Goal: Register for event/course: Sign up to attend an event or enroll in a course

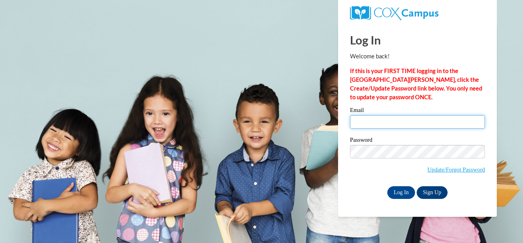
click at [393, 121] on input "Email" at bounding box center [417, 121] width 135 height 13
type input "[EMAIL_ADDRESS][DOMAIN_NAME]"
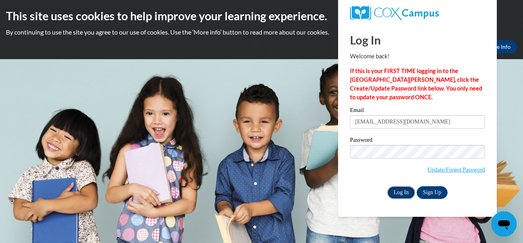
click at [399, 191] on input "Log In" at bounding box center [402, 192] width 28 height 13
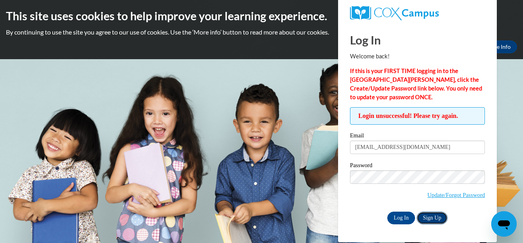
click at [432, 216] on link "Sign Up" at bounding box center [432, 218] width 31 height 13
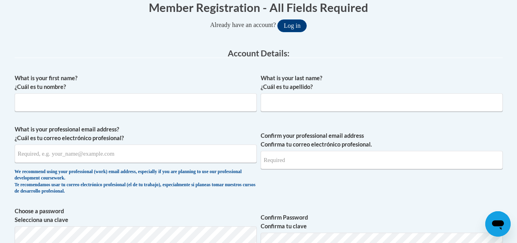
scroll to position [172, 0]
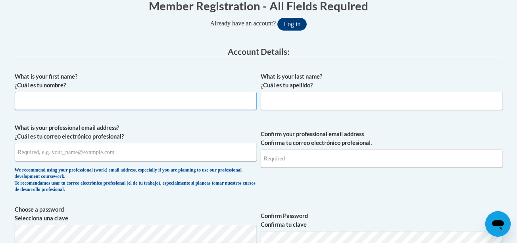
click at [220, 101] on input "What is your first name? ¿Cuál es tu nombre?" at bounding box center [136, 101] width 242 height 18
type input "jayla"
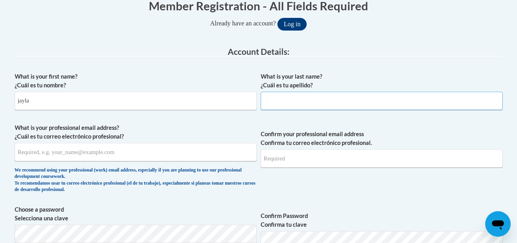
click at [353, 100] on input "What is your last name? ¿Cuál es tu apellido?" at bounding box center [382, 101] width 242 height 18
type input "smith"
click at [210, 155] on input "What is your professional email address? ¿Cuál es tu correo electrónico profesi…" at bounding box center [136, 152] width 242 height 18
type input "[EMAIL_ADDRESS][DOMAIN_NAME]"
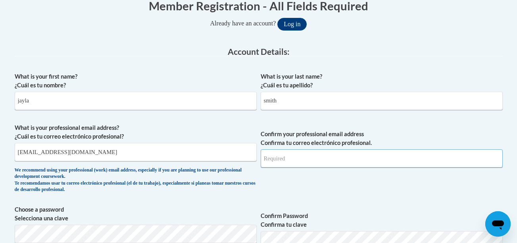
type input "[EMAIL_ADDRESS][DOMAIN_NAME]"
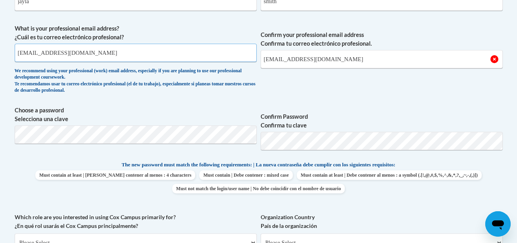
scroll to position [273, 0]
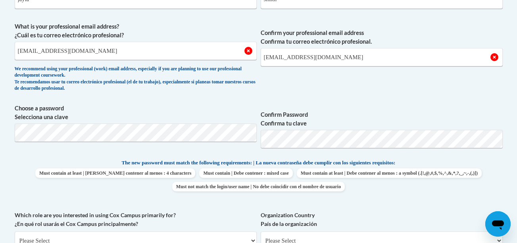
click at [481, 166] on p "The new password must match the following requirements: | La nueva contraseña d…" at bounding box center [259, 163] width 488 height 10
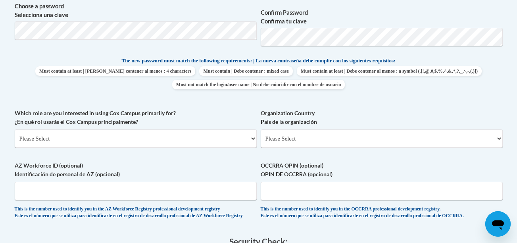
scroll to position [374, 0]
click at [217, 141] on select "Please Select College/University | Colegio/Universidad Community/Nonprofit Part…" at bounding box center [136, 139] width 242 height 18
select select "fbf2d438-af2f-41f8-98f1-81c410e29de3"
click at [15, 130] on select "Please Select College/University | Colegio/Universidad Community/Nonprofit Part…" at bounding box center [136, 139] width 242 height 18
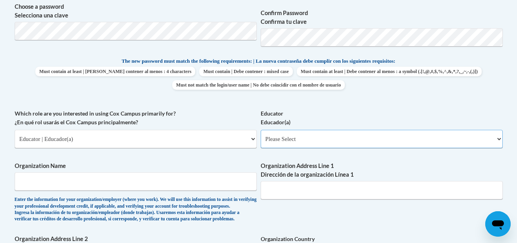
click at [350, 140] on select "Please Select Early Learning/Daycare Teacher/Family Home Care Provider | Maestr…" at bounding box center [382, 139] width 242 height 18
select select "5e2af403-4f2c-4e49-a02f-103e55d7b75b"
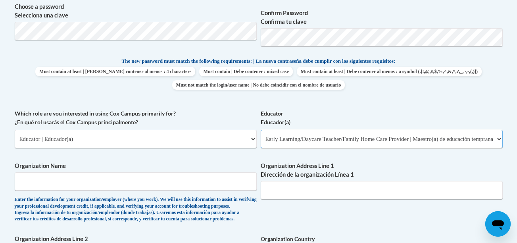
click at [261, 130] on select "Please Select Early Learning/Daycare Teacher/Family Home Care Provider | Maestr…" at bounding box center [382, 139] width 242 height 18
click at [214, 181] on input "Organization Name" at bounding box center [136, 181] width 242 height 18
type input "Dreamers Believers Achievers"
type input "6422 St Clair Ave."
type input "6422 st clair"
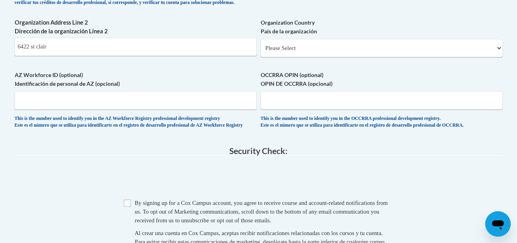
scroll to position [588, 0]
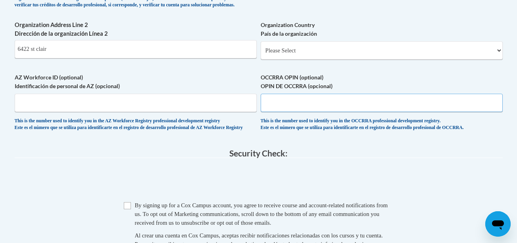
click at [360, 112] on input "OCCRRA OPIN (optional) OPIN DE OCCRRA (opcional)" at bounding box center [382, 103] width 242 height 18
click at [410, 112] on input "OCCRRA OPIN (optional) OPIN DE OCCRRA (opcional)" at bounding box center [382, 103] width 242 height 18
type input "11310030"
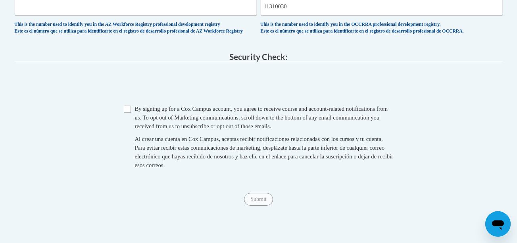
scroll to position [702, 0]
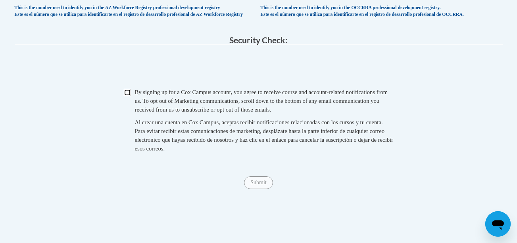
click at [130, 96] on input "Checkbox" at bounding box center [127, 92] width 7 height 7
checkbox input "true"
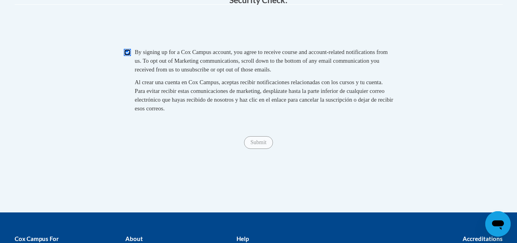
scroll to position [746, 0]
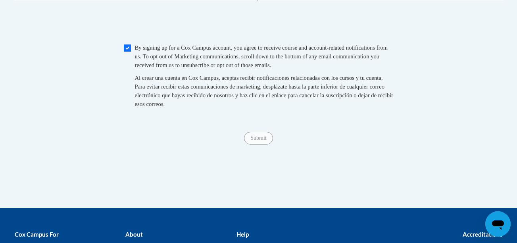
click at [260, 145] on div "Submit Submit" at bounding box center [259, 138] width 488 height 13
click at [253, 141] on span "Submit" at bounding box center [258, 137] width 29 height 6
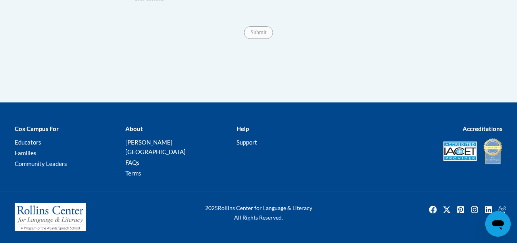
scroll to position [793, 0]
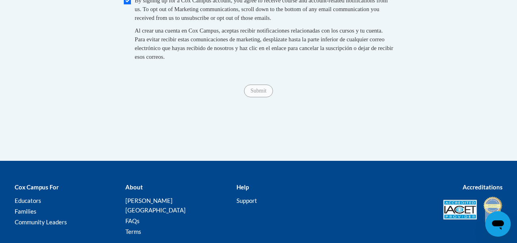
click at [255, 93] on span "Submit" at bounding box center [258, 90] width 29 height 6
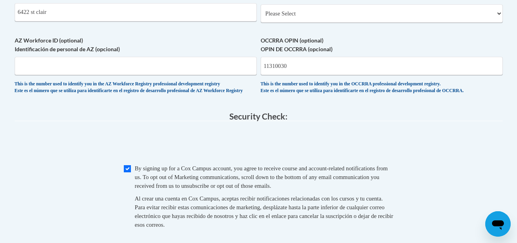
scroll to position [621, 0]
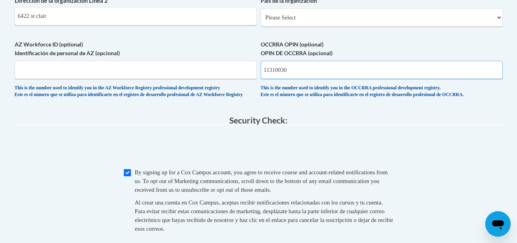
click at [367, 79] on input "11310030" at bounding box center [382, 70] width 242 height 18
click at [277, 79] on input "11310030" at bounding box center [382, 70] width 242 height 18
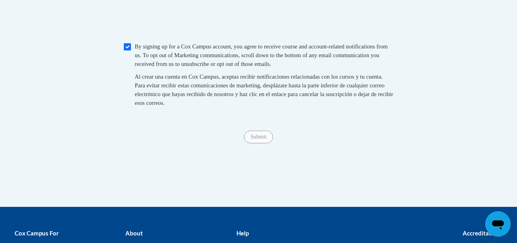
type input "1131-0030"
click at [263, 139] on span "Submit" at bounding box center [258, 136] width 29 height 6
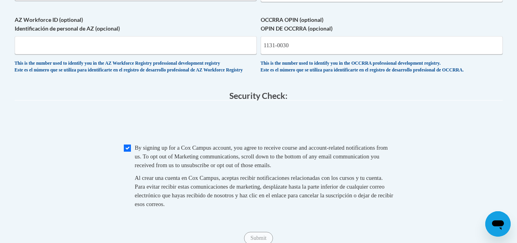
scroll to position [645, 0]
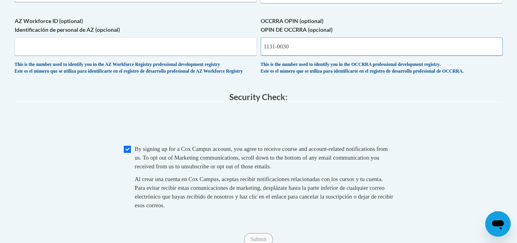
click at [382, 56] on input "1131-0030" at bounding box center [382, 46] width 242 height 18
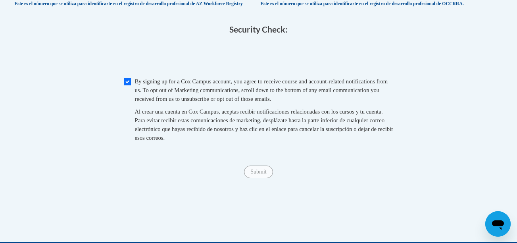
scroll to position [712, 0]
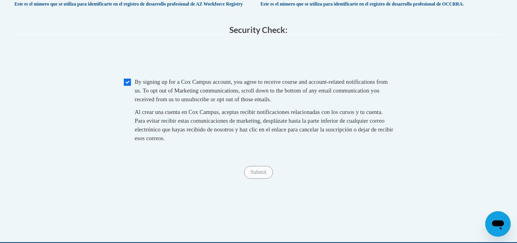
click at [264, 179] on div "Submit Submit" at bounding box center [259, 172] width 488 height 13
click at [129, 86] on input "Checkbox" at bounding box center [127, 82] width 7 height 7
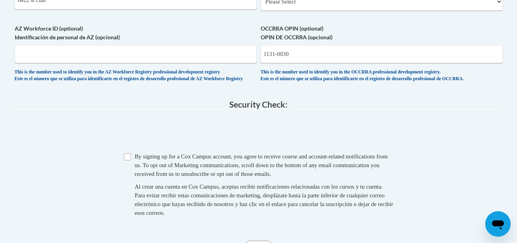
scroll to position [642, 0]
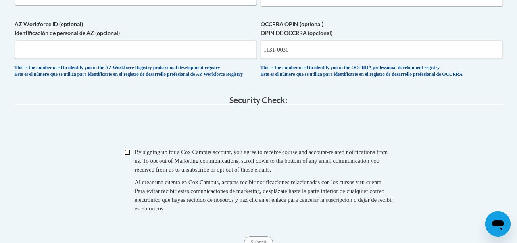
click at [131, 156] on input "Checkbox" at bounding box center [127, 152] width 7 height 7
checkbox input "true"
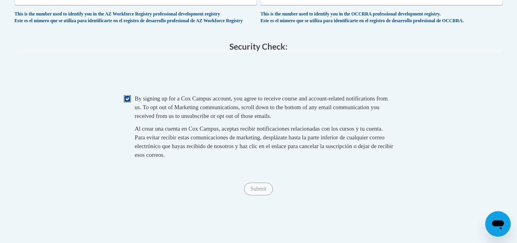
scroll to position [708, 0]
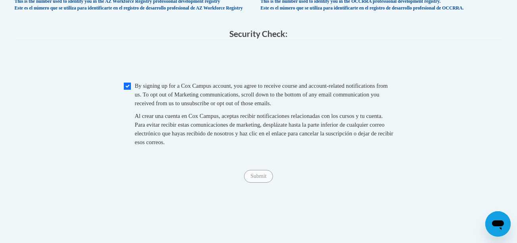
click at [173, 132] on span "Al crear una cuenta en Cox Campus, aceptas recibir notificaciones relacionadas …" at bounding box center [264, 129] width 258 height 33
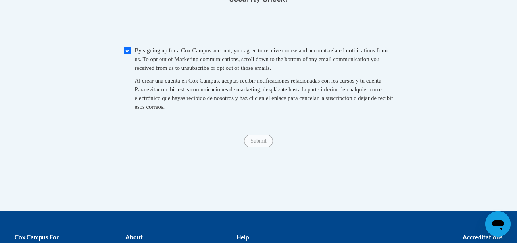
scroll to position [737, 0]
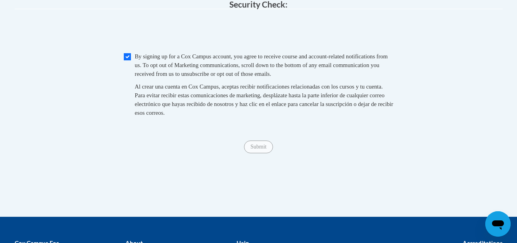
click at [262, 149] on span "Submit" at bounding box center [258, 146] width 29 height 6
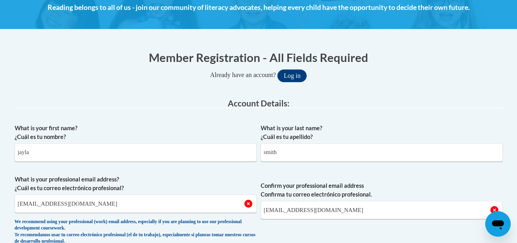
scroll to position [122, 0]
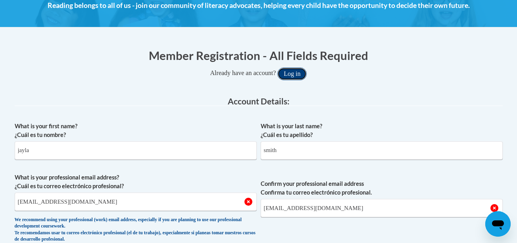
click at [300, 75] on button "Log in" at bounding box center [292, 73] width 29 height 13
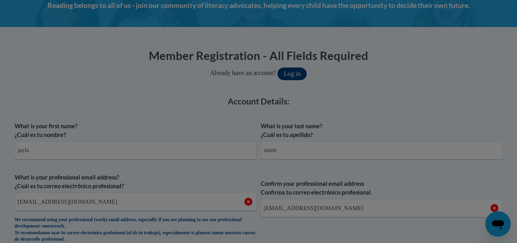
scroll to position [418, 0]
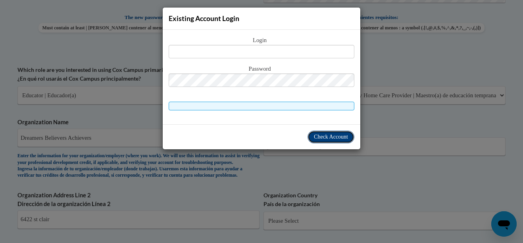
click at [330, 136] on span "Check Account" at bounding box center [331, 137] width 34 height 6
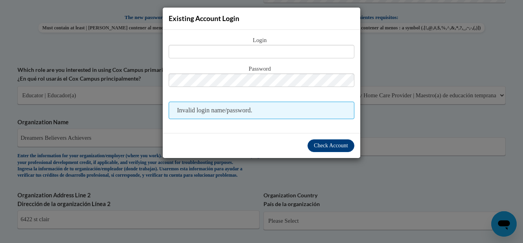
click at [428, 155] on div "Existing Account Login Login Password Invalid login name/password. Check Account" at bounding box center [261, 121] width 523 height 243
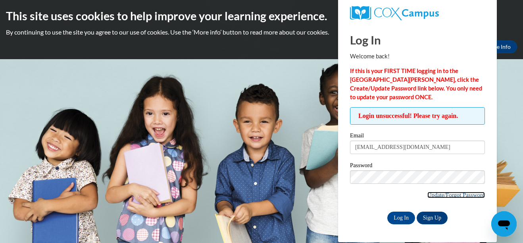
click at [460, 194] on link "Update/Forgot Password" at bounding box center [457, 195] width 58 height 6
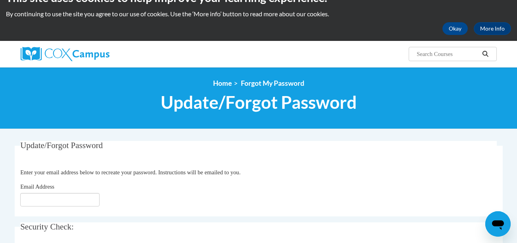
scroll to position [79, 0]
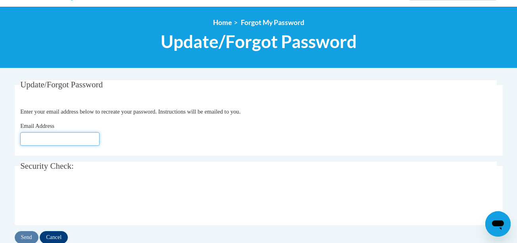
click at [81, 141] on input "Email Address" at bounding box center [59, 138] width 79 height 13
type input "[EMAIL_ADDRESS][DOMAIN_NAME]"
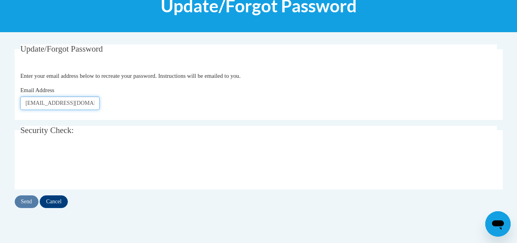
scroll to position [133, 0]
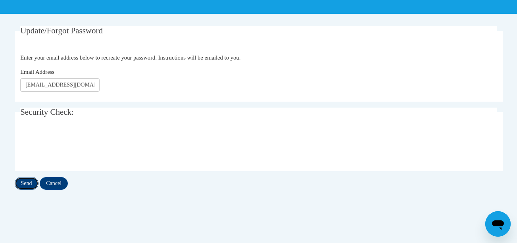
click at [27, 184] on input "Send" at bounding box center [27, 183] width 24 height 13
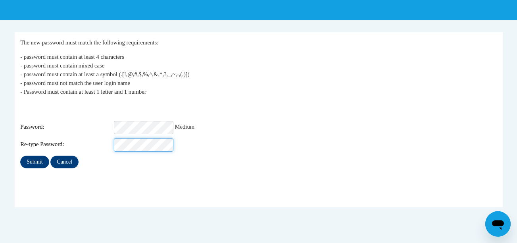
scroll to position [129, 0]
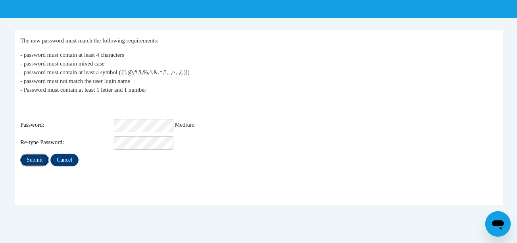
click at [40, 154] on input "Submit" at bounding box center [34, 160] width 29 height 13
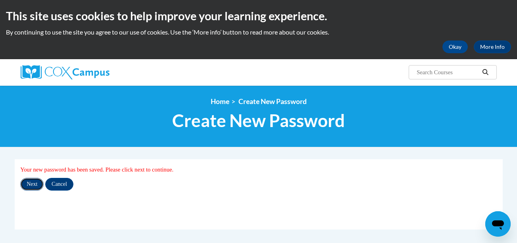
click at [29, 181] on input "Next" at bounding box center [31, 184] width 23 height 13
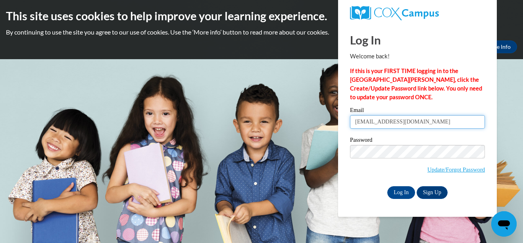
click at [430, 121] on input "acorymcdaniel@gmail.com" at bounding box center [417, 121] width 135 height 13
type input "jayla2smith1950@gmail.com"
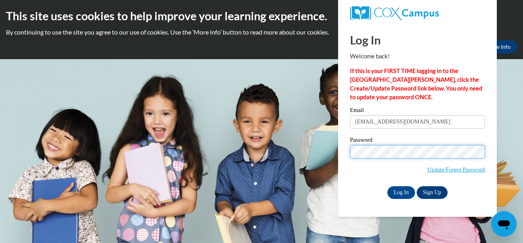
click at [310, 148] on body "This site uses cookies to help improve your learning experience. By continuing …" at bounding box center [261, 121] width 523 height 243
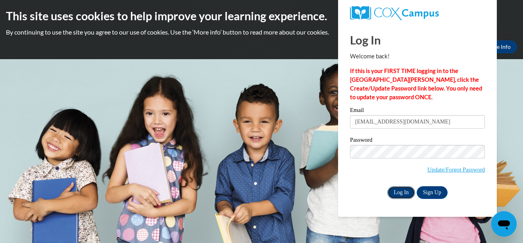
click at [403, 193] on input "Log In" at bounding box center [402, 192] width 28 height 13
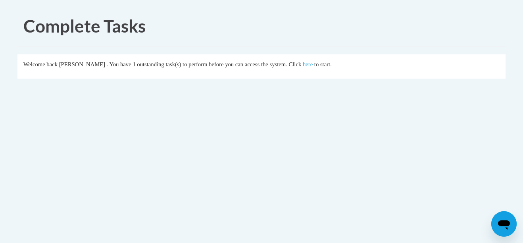
click at [4, 119] on body "Complete Tasks Welcome back [PERSON_NAME] . You have 1 outstanding task(s) to p…" at bounding box center [261, 121] width 523 height 243
click at [313, 67] on link "here" at bounding box center [308, 64] width 10 height 6
click at [312, 66] on link "here" at bounding box center [308, 64] width 10 height 6
click at [313, 66] on link "here" at bounding box center [308, 64] width 10 height 6
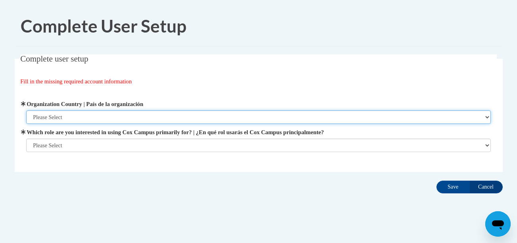
click at [352, 118] on select "Please Select [GEOGRAPHIC_DATA] | [GEOGRAPHIC_DATA] Outside of [GEOGRAPHIC_DATA…" at bounding box center [258, 116] width 465 height 13
select select "ad49bcad-a171-4b2e-b99c-48b446064914"
click at [26, 110] on select "Please Select [GEOGRAPHIC_DATA] | [GEOGRAPHIC_DATA] Outside of [GEOGRAPHIC_DATA…" at bounding box center [258, 116] width 465 height 13
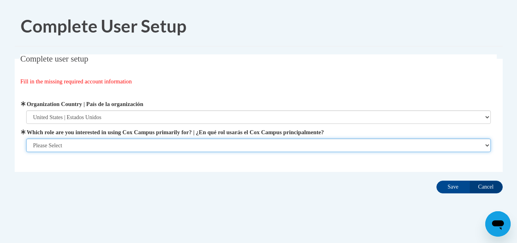
click at [66, 144] on select "Please Select College/University | Colegio/Universidad Community/Nonprofit Part…" at bounding box center [258, 145] width 465 height 13
select select "fbf2d438-af2f-41f8-98f1-81c410e29de3"
click at [26, 152] on select "Please Select College/University | Colegio/Universidad Community/Nonprofit Part…" at bounding box center [258, 145] width 465 height 13
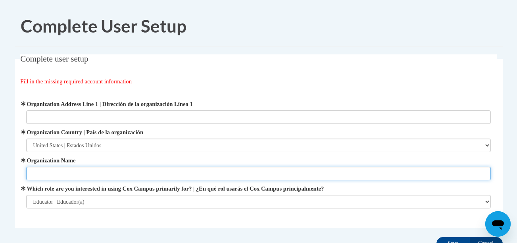
click at [55, 173] on input "Organization Name" at bounding box center [258, 173] width 465 height 13
type input "Dreamers Believers Achievers"
type input "6422 St Clair Ave."
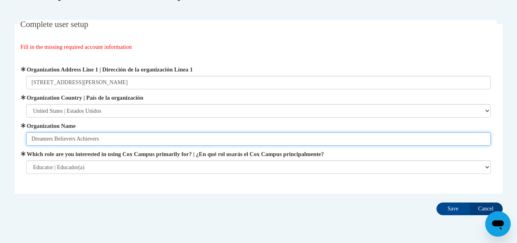
scroll to position [37, 0]
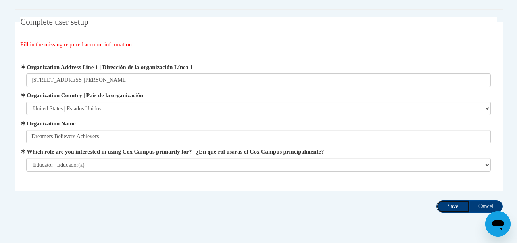
click at [446, 206] on input "Save" at bounding box center [453, 206] width 33 height 13
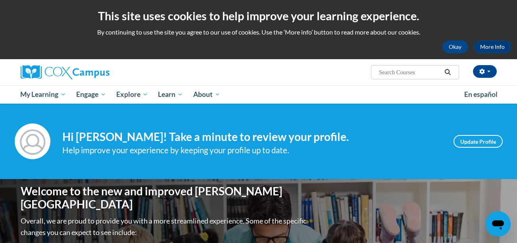
click at [409, 76] on input "Search..." at bounding box center [410, 72] width 64 height 10
type input "ryme with me"
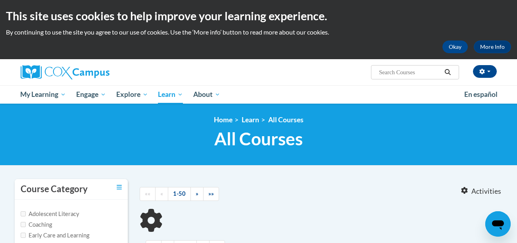
type input "ryme with me"
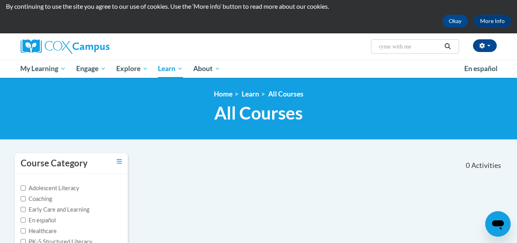
scroll to position [21, 0]
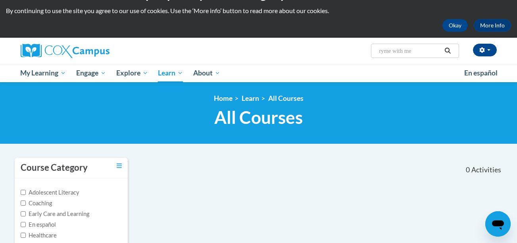
drag, startPoint x: 416, startPoint y: 51, endPoint x: 374, endPoint y: 50, distance: 42.5
click at [374, 50] on span "Search Search... ryme with me" at bounding box center [415, 51] width 88 height 14
click at [410, 52] on input "Search..." at bounding box center [410, 51] width 64 height 10
paste input "Rhyme with Me (AT136678) (ST10126790)"
type input "Rhyme with Me (AT136678) (ST10126790)"
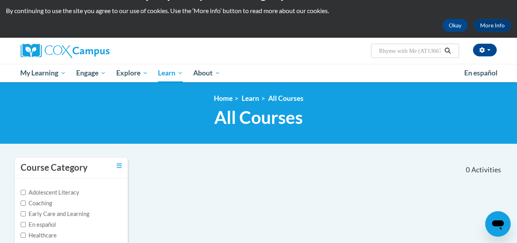
scroll to position [0, 48]
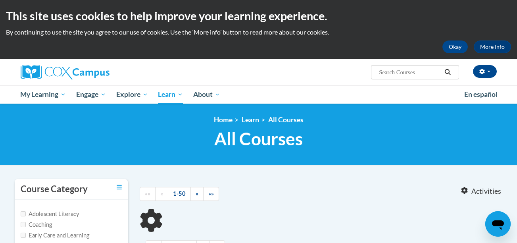
type input "Rhyme with Me (AT136678) (ST10126790)"
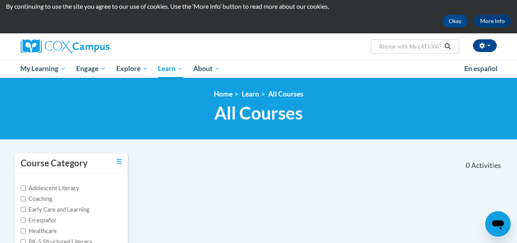
scroll to position [25, 0]
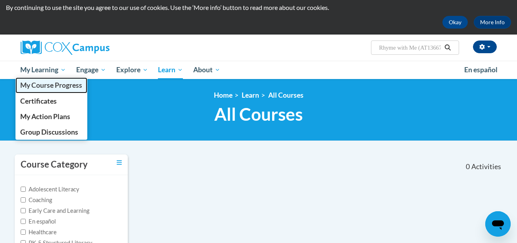
click at [45, 78] on link "My Course Progress" at bounding box center [51, 84] width 72 height 15
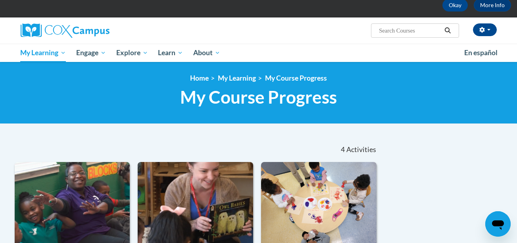
scroll to position [31, 0]
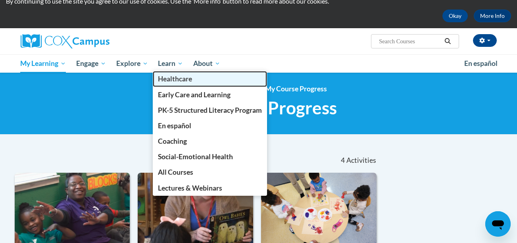
click at [170, 72] on link "Healthcare" at bounding box center [210, 78] width 114 height 15
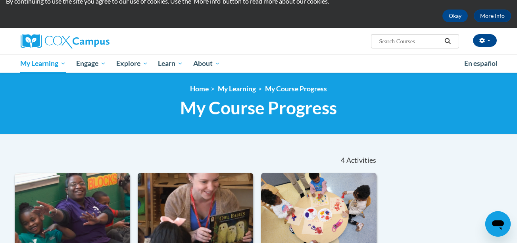
click at [388, 41] on input "Search..." at bounding box center [410, 42] width 64 height 10
type input "read with me"
click at [445, 42] on icon "Search" at bounding box center [447, 41] width 7 height 6
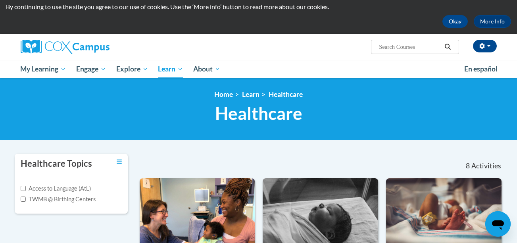
scroll to position [24, 0]
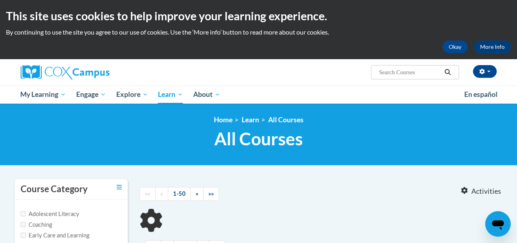
type input "read with me"
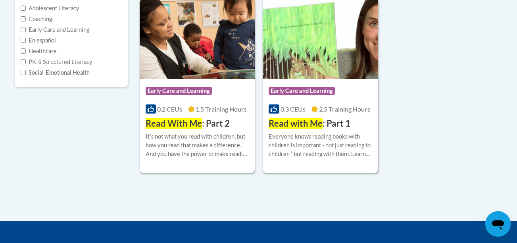
scroll to position [215, 0]
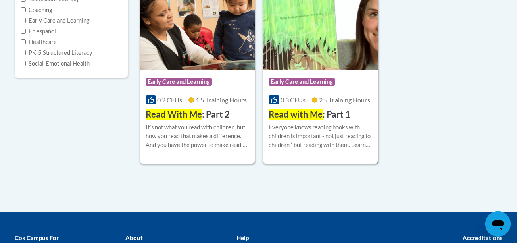
click at [324, 116] on h3 "Read with Me : Part 1" at bounding box center [310, 114] width 82 height 12
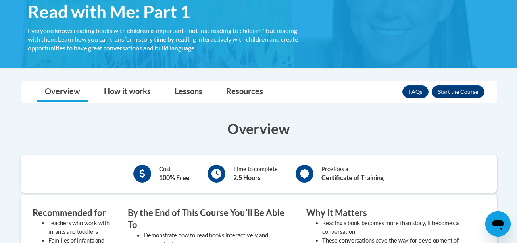
scroll to position [146, 0]
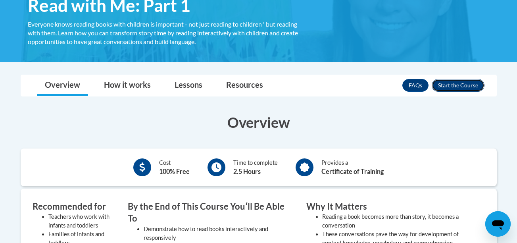
click at [455, 87] on button "Enroll" at bounding box center [458, 85] width 53 height 13
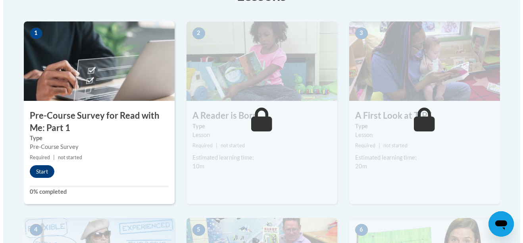
scroll to position [246, 0]
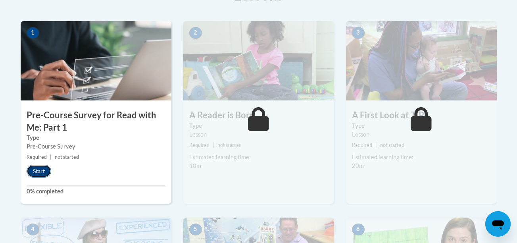
click at [45, 169] on button "Start" at bounding box center [39, 171] width 25 height 13
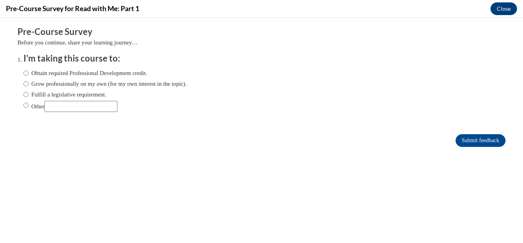
scroll to position [0, 0]
click at [129, 75] on label "Obtain required Professional Development credit." at bounding box center [85, 73] width 124 height 9
click at [29, 75] on input "Obtain required Professional Development credit." at bounding box center [25, 73] width 5 height 9
radio input "true"
click at [465, 141] on input "Submit feedback" at bounding box center [481, 140] width 50 height 13
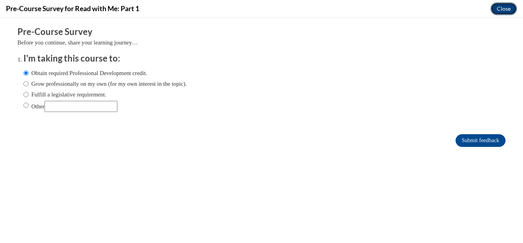
click at [500, 10] on button "Close" at bounding box center [504, 8] width 27 height 13
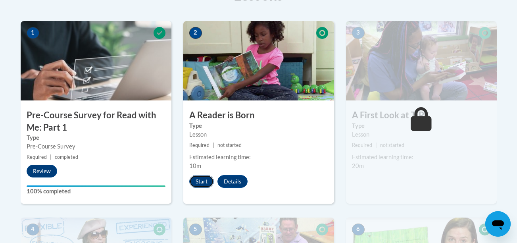
click at [205, 182] on button "Start" at bounding box center [201, 181] width 25 height 13
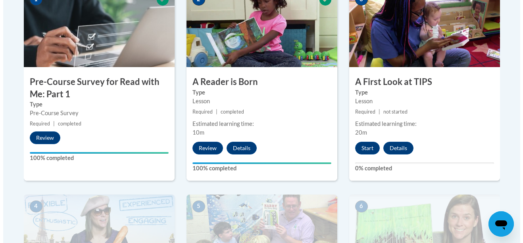
scroll to position [280, 0]
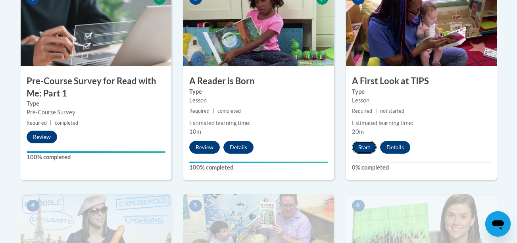
click at [367, 148] on button "Start" at bounding box center [364, 147] width 25 height 13
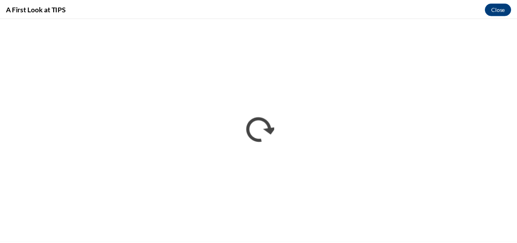
scroll to position [0, 0]
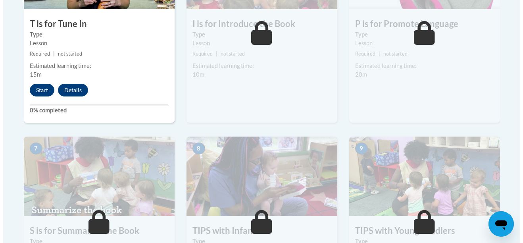
scroll to position [542, 0]
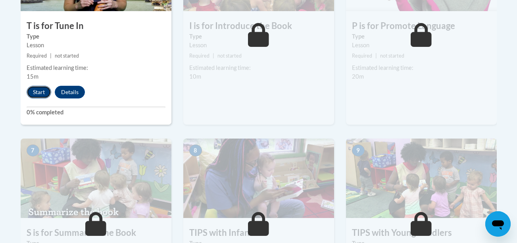
click at [37, 92] on button "Start" at bounding box center [39, 92] width 25 height 13
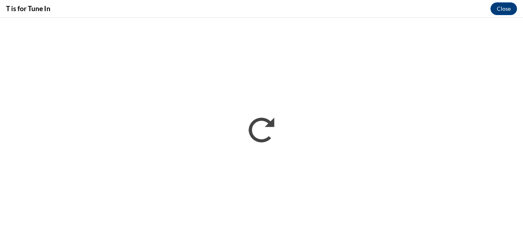
scroll to position [0, 0]
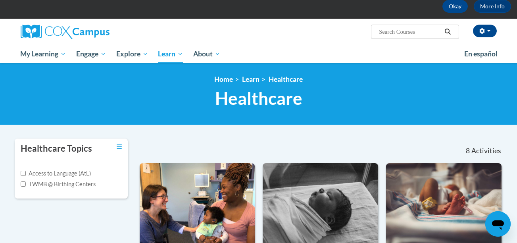
scroll to position [39, 0]
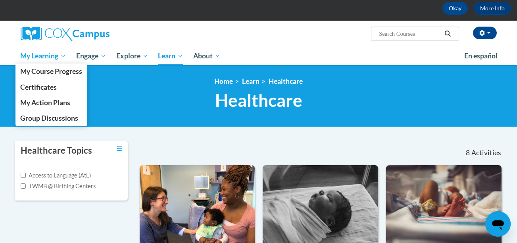
click at [48, 56] on span "My Learning" at bounding box center [43, 56] width 46 height 10
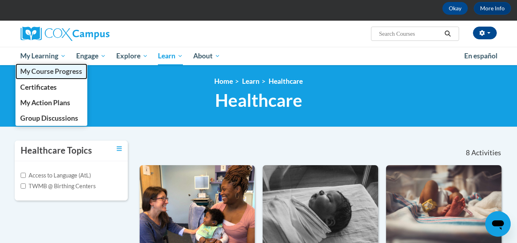
click at [37, 75] on span "My Course Progress" at bounding box center [51, 71] width 62 height 8
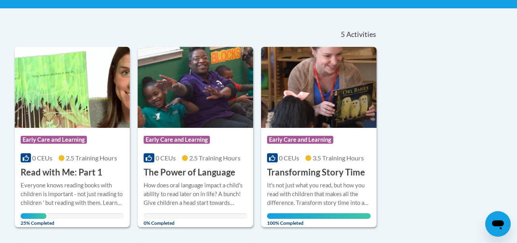
scroll to position [161, 0]
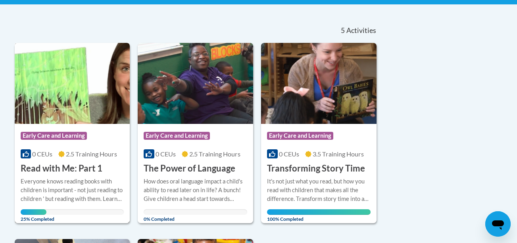
click at [70, 177] on div at bounding box center [73, 177] width 104 height 0
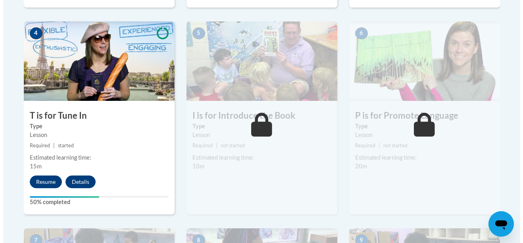
scroll to position [453, 0]
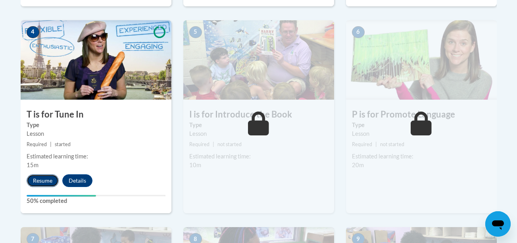
click at [41, 182] on button "Resume" at bounding box center [43, 180] width 32 height 13
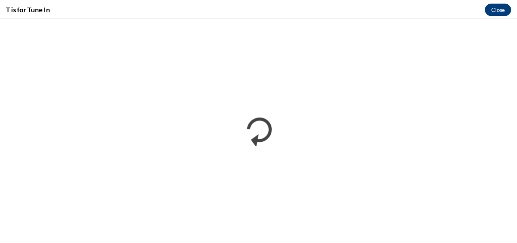
scroll to position [0, 0]
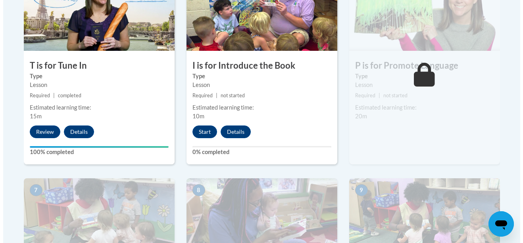
scroll to position [503, 0]
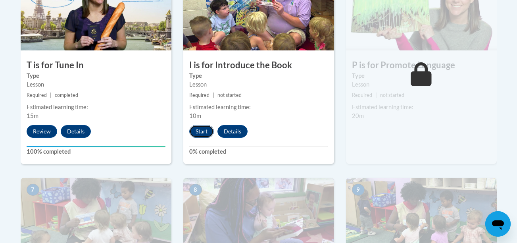
click at [201, 129] on button "Start" at bounding box center [201, 131] width 25 height 13
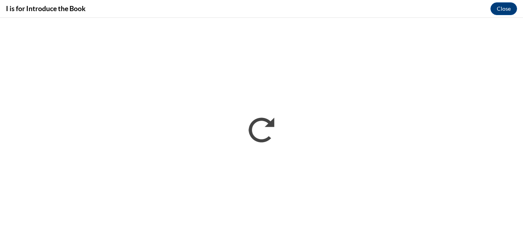
scroll to position [0, 0]
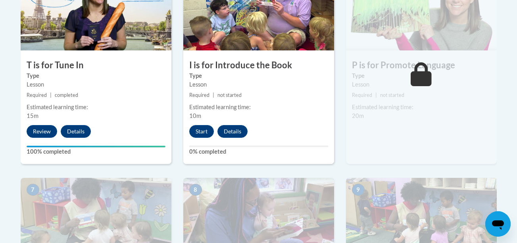
scroll to position [499, 0]
